Goal: Task Accomplishment & Management: Manage account settings

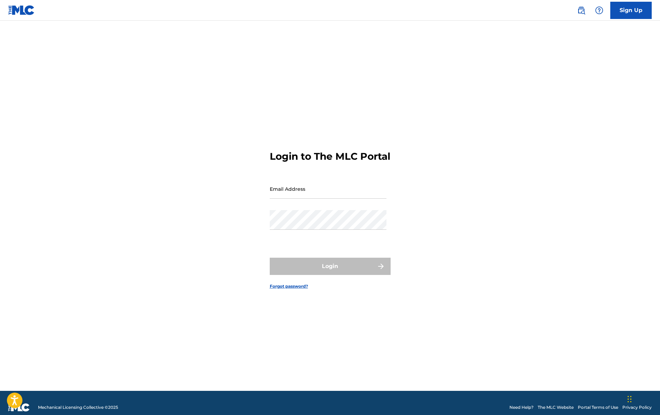
drag, startPoint x: 317, startPoint y: 195, endPoint x: 318, endPoint y: 198, distance: 3.6
click at [317, 195] on input "Email Address" at bounding box center [328, 189] width 117 height 20
type input "[DOMAIN_NAME][EMAIL_ADDRESS][DOMAIN_NAME]"
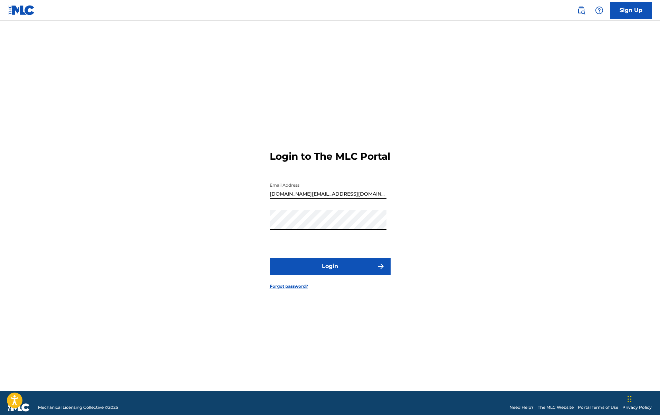
click at [324, 271] on button "Login" at bounding box center [330, 266] width 121 height 17
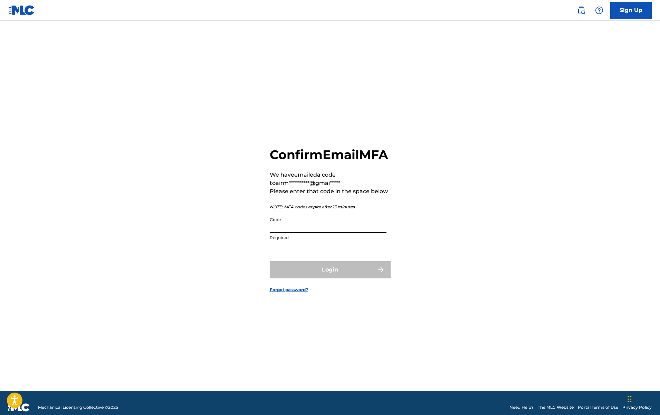
click at [295, 233] on input "Code" at bounding box center [328, 224] width 117 height 20
paste input "MLC Your email MFA code is:"
type input "MLC Your email MFA code is:"
drag, startPoint x: 357, startPoint y: 238, endPoint x: 225, endPoint y: 235, distance: 131.2
click at [226, 235] on div "**********" at bounding box center [329, 214] width 483 height 353
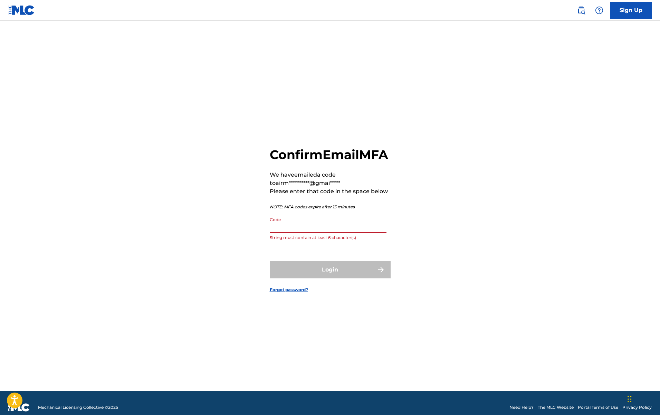
click at [319, 233] on input "Code" at bounding box center [328, 224] width 117 height 20
paste input "112279"
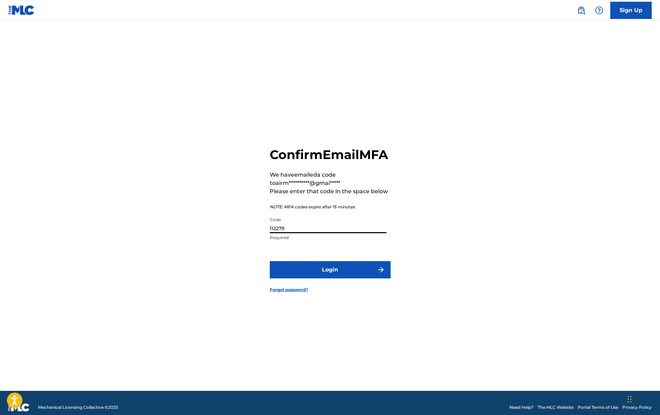
type input "112279"
click at [338, 277] on button "Login" at bounding box center [330, 269] width 121 height 17
